Goal: Task Accomplishment & Management: Use online tool/utility

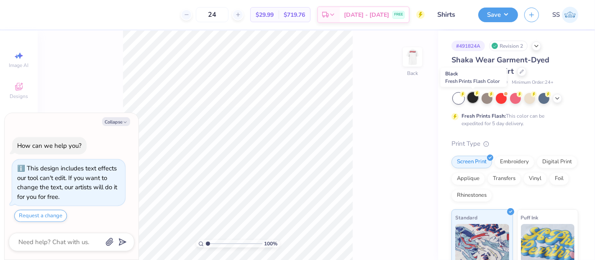
click at [477, 100] on div at bounding box center [473, 97] width 11 height 11
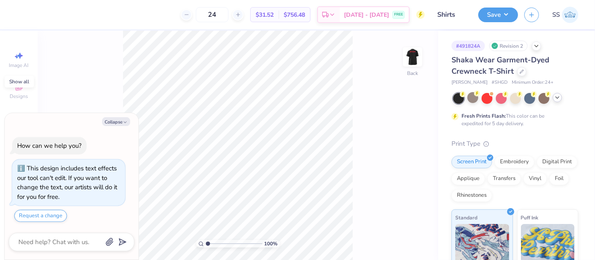
click at [560, 98] on icon at bounding box center [557, 97] width 7 height 7
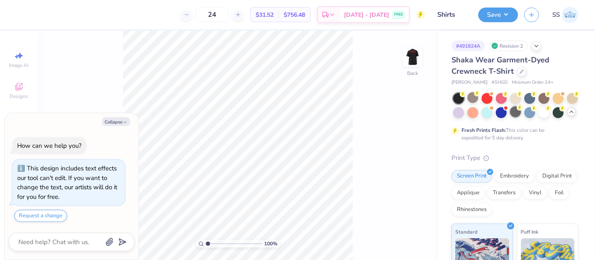
click at [521, 108] on div at bounding box center [515, 111] width 11 height 11
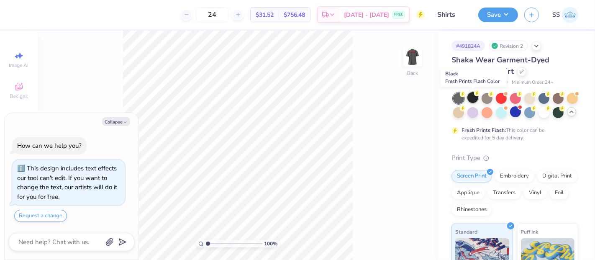
click at [476, 98] on div at bounding box center [473, 97] width 11 height 11
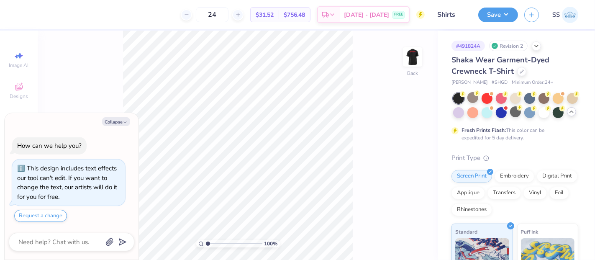
click at [528, 74] on div "Shaka Wear Garment-Dyed Crewneck T-Shirt" at bounding box center [515, 65] width 127 height 23
click at [523, 74] on div at bounding box center [522, 70] width 9 height 9
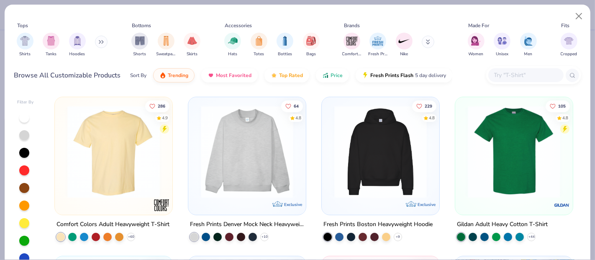
click at [509, 73] on input "text" at bounding box center [526, 75] width 64 height 10
type textarea "x"
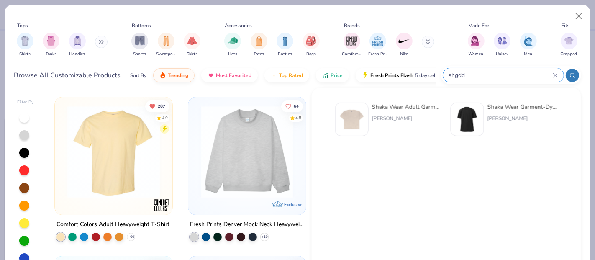
type input "shgdd"
click at [403, 107] on div "Shaka Wear Adult Garment-Dyed Drop-Shoulder T-Shirt" at bounding box center [407, 107] width 70 height 9
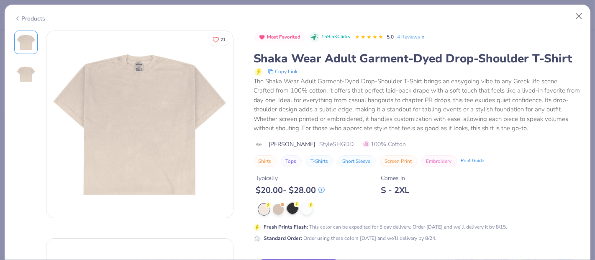
click at [296, 208] on div at bounding box center [292, 208] width 11 height 11
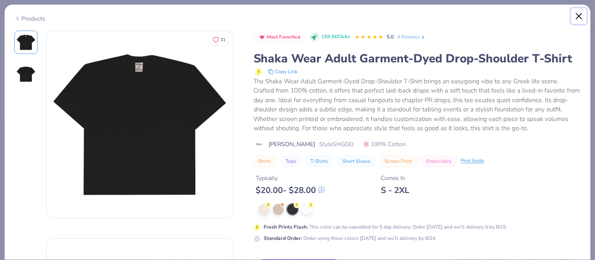
click at [575, 15] on button "Close" at bounding box center [580, 16] width 16 height 16
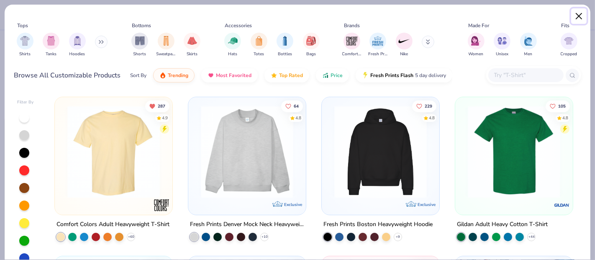
click at [583, 10] on button "Close" at bounding box center [580, 16] width 16 height 16
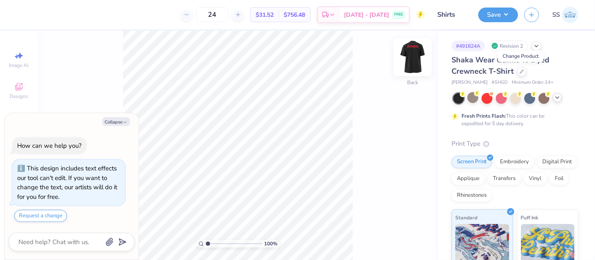
click at [410, 49] on img at bounding box center [413, 57] width 34 height 34
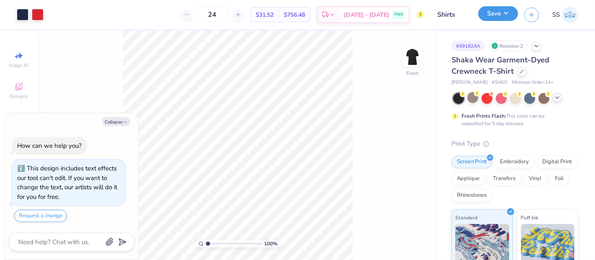
click at [492, 16] on button "Save" at bounding box center [499, 13] width 40 height 15
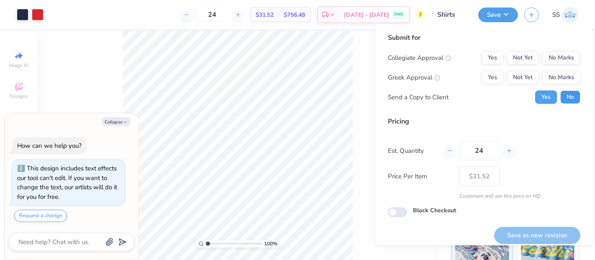
click at [568, 103] on button "No" at bounding box center [571, 96] width 20 height 13
type textarea "x"
drag, startPoint x: 521, startPoint y: 75, endPoint x: 548, endPoint y: 65, distance: 27.9
click at [522, 75] on button "Not Yet" at bounding box center [523, 77] width 32 height 13
click at [550, 63] on button "No Marks" at bounding box center [562, 57] width 38 height 13
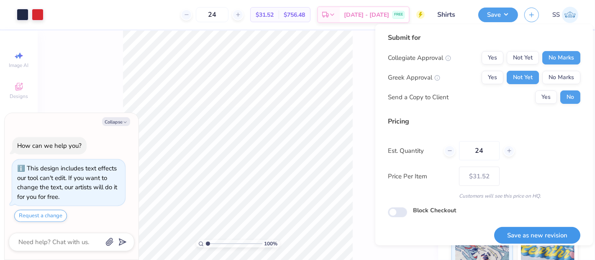
click at [521, 236] on button "Save as new revision" at bounding box center [538, 235] width 86 height 17
type input "$31.52"
type textarea "x"
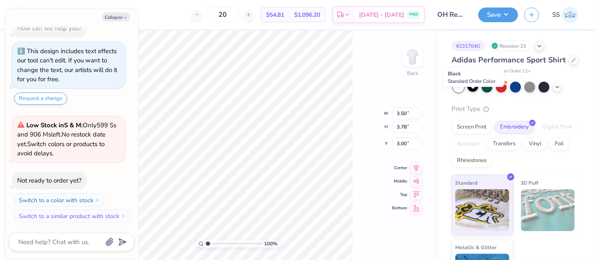
click at [470, 92] on div at bounding box center [473, 86] width 11 height 11
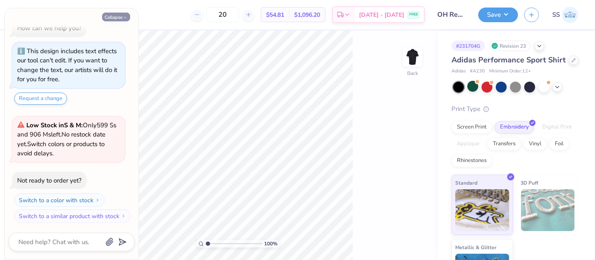
click at [120, 18] on button "Collapse" at bounding box center [116, 17] width 28 height 9
type textarea "x"
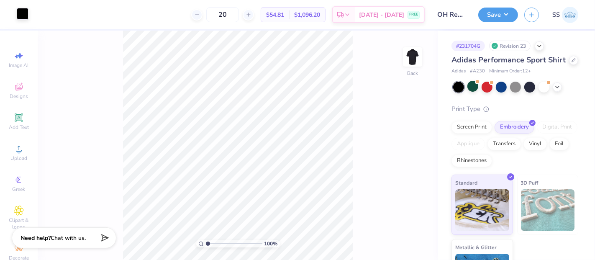
click at [23, 11] on div at bounding box center [23, 14] width 12 height 12
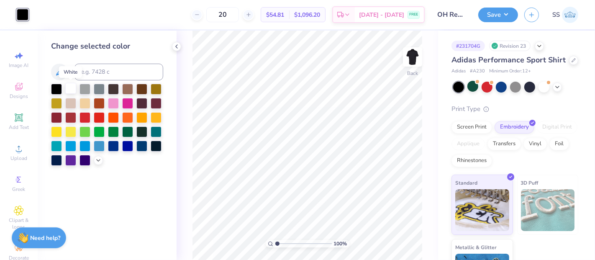
click at [70, 86] on div at bounding box center [70, 88] width 11 height 11
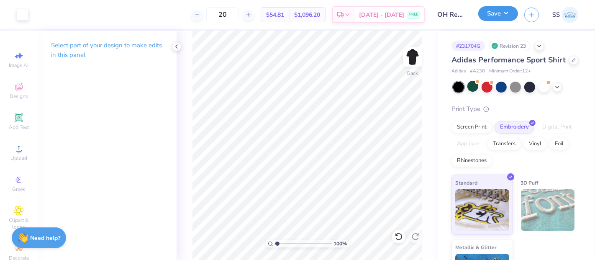
click at [505, 9] on button "Save" at bounding box center [499, 13] width 40 height 15
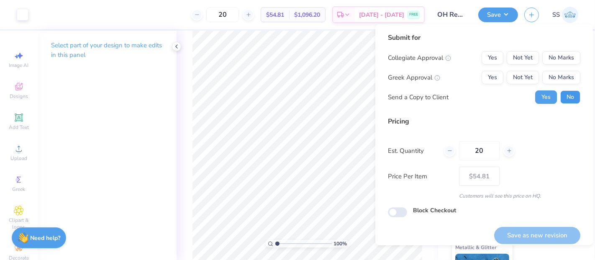
click at [565, 94] on button "No" at bounding box center [571, 96] width 20 height 13
click at [558, 72] on button "No Marks" at bounding box center [562, 77] width 38 height 13
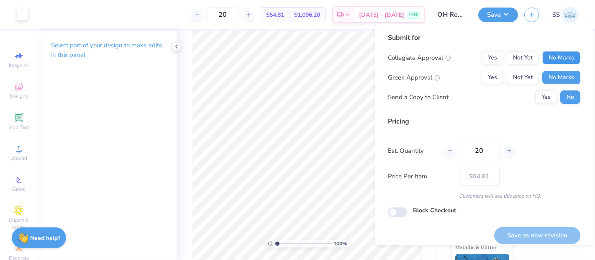
click at [558, 59] on button "No Marks" at bounding box center [562, 57] width 38 height 13
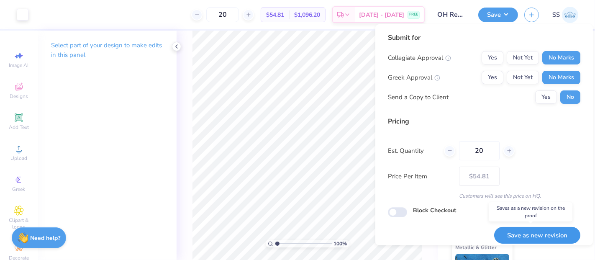
click at [519, 229] on button "Save as new revision" at bounding box center [538, 235] width 86 height 17
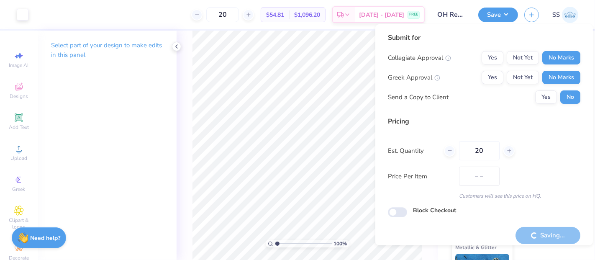
type input "$54.81"
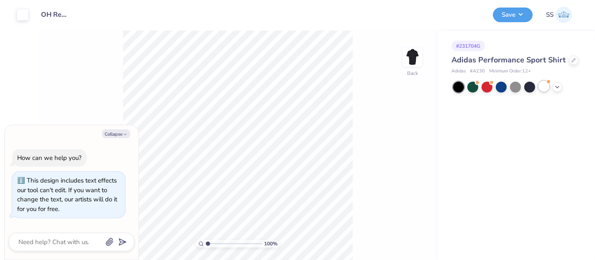
click at [549, 87] on div at bounding box center [544, 86] width 11 height 11
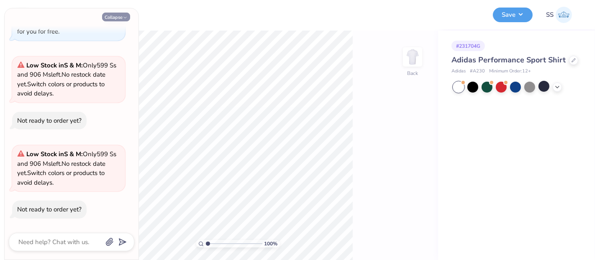
click at [128, 18] on button "Collapse" at bounding box center [116, 17] width 28 height 9
type textarea "x"
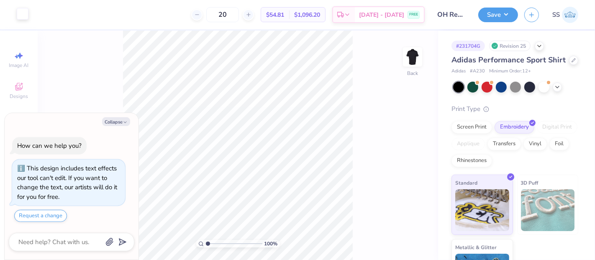
click at [23, 13] on div at bounding box center [23, 14] width 12 height 12
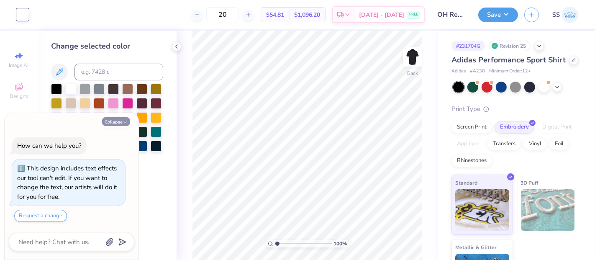
click at [126, 121] on icon "button" at bounding box center [125, 122] width 5 height 5
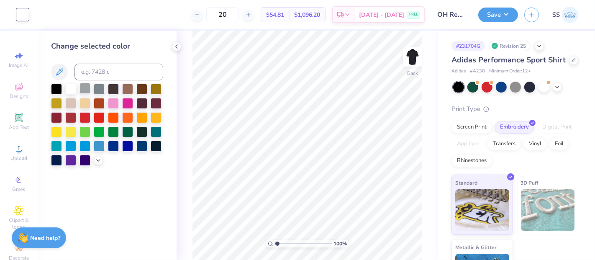
click at [86, 90] on div at bounding box center [85, 88] width 11 height 11
click at [540, 92] on div at bounding box center [544, 86] width 11 height 11
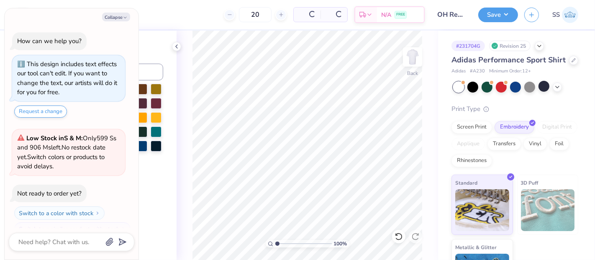
scroll to position [131, 0]
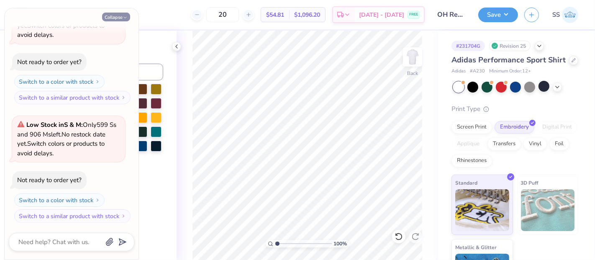
click at [126, 17] on icon "button" at bounding box center [125, 17] width 5 height 5
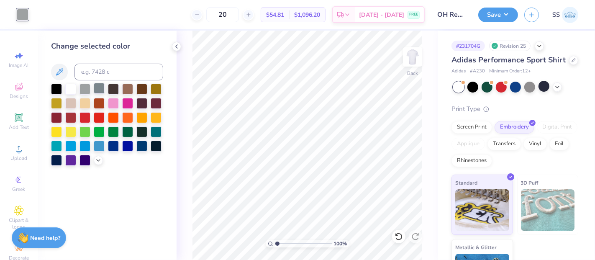
click at [101, 88] on div at bounding box center [99, 88] width 11 height 11
click at [472, 92] on div at bounding box center [473, 86] width 11 height 11
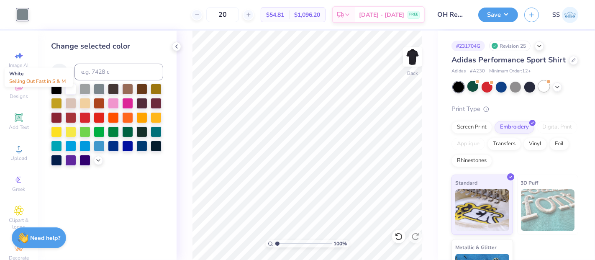
click at [541, 92] on div at bounding box center [544, 86] width 11 height 11
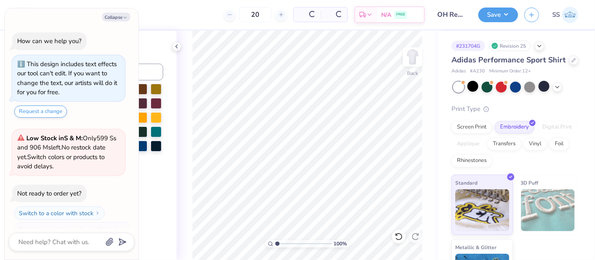
scroll to position [250, 0]
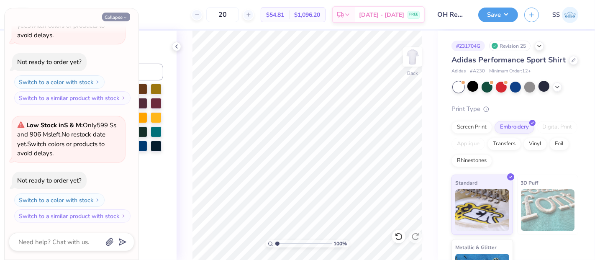
click at [113, 15] on button "Collapse" at bounding box center [116, 17] width 28 height 9
type textarea "x"
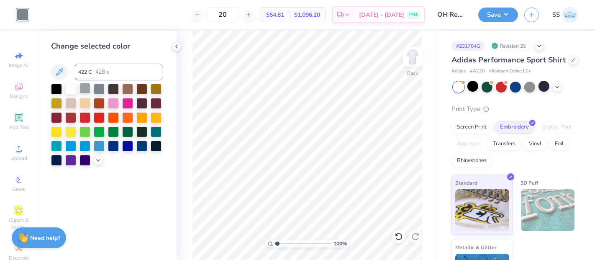
click at [88, 87] on div at bounding box center [85, 88] width 11 height 11
click at [474, 92] on div at bounding box center [473, 86] width 11 height 11
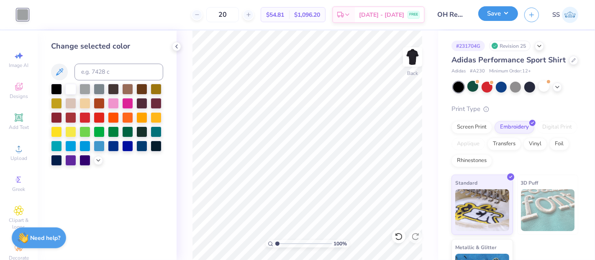
click at [500, 14] on button "Save" at bounding box center [499, 13] width 40 height 15
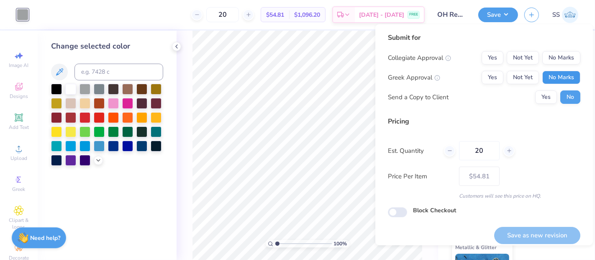
click at [567, 78] on button "No Marks" at bounding box center [562, 77] width 38 height 13
drag, startPoint x: 560, startPoint y: 58, endPoint x: 556, endPoint y: 66, distance: 9.0
click at [559, 58] on button "No Marks" at bounding box center [562, 57] width 38 height 13
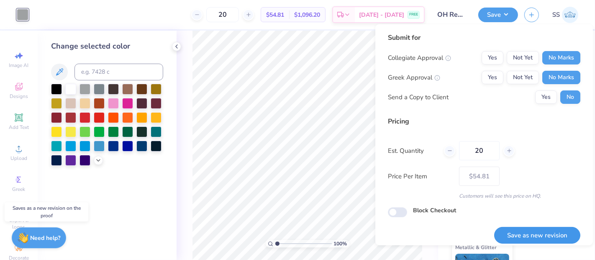
click at [544, 228] on button "Save as new revision" at bounding box center [538, 235] width 86 height 17
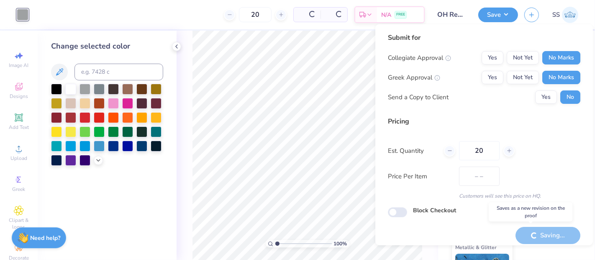
type input "$54.81"
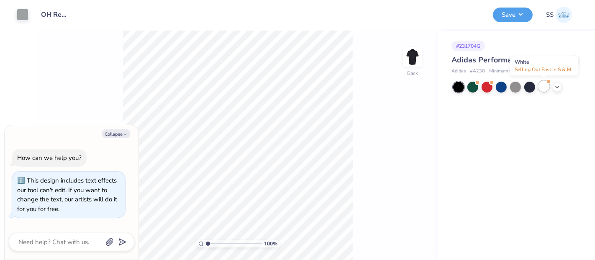
click at [544, 87] on div at bounding box center [544, 86] width 11 height 11
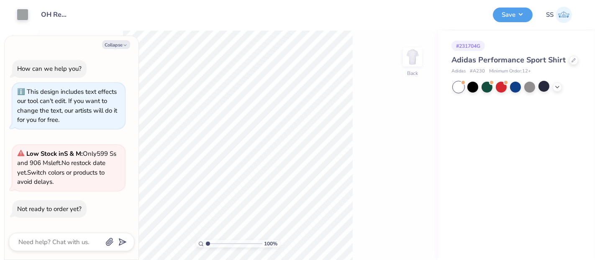
scroll to position [61, 0]
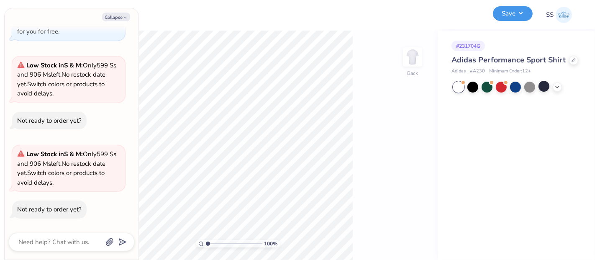
click at [515, 17] on button "Save" at bounding box center [513, 13] width 40 height 15
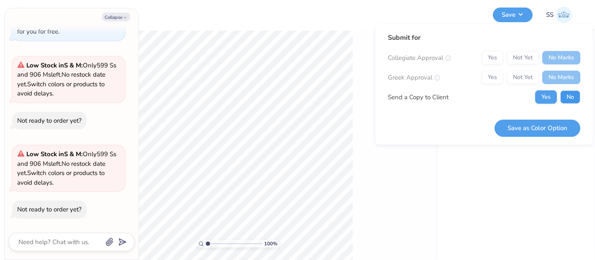
click at [573, 97] on button "No" at bounding box center [571, 96] width 20 height 13
click at [563, 133] on button "Save as Color Option" at bounding box center [538, 127] width 86 height 17
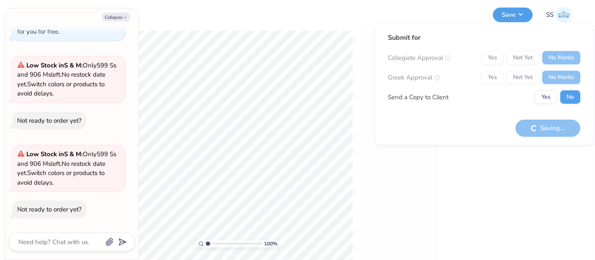
type textarea "x"
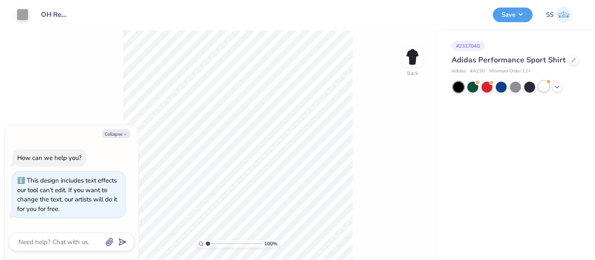
click at [545, 88] on div at bounding box center [544, 86] width 11 height 11
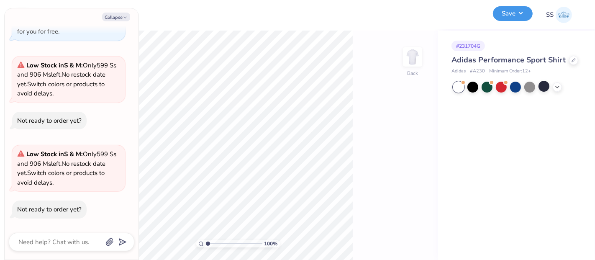
click at [517, 17] on button "Save" at bounding box center [513, 13] width 40 height 15
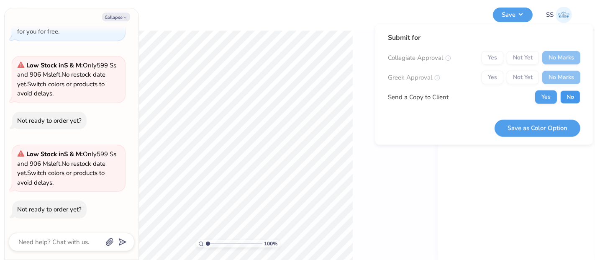
click at [572, 100] on button "No" at bounding box center [571, 96] width 20 height 13
click at [553, 129] on button "Save as Color Option" at bounding box center [538, 127] width 86 height 17
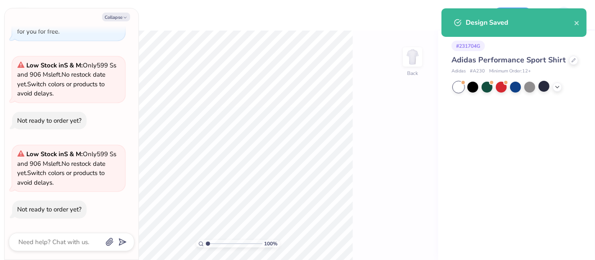
type textarea "x"
